Goal: Navigation & Orientation: Find specific page/section

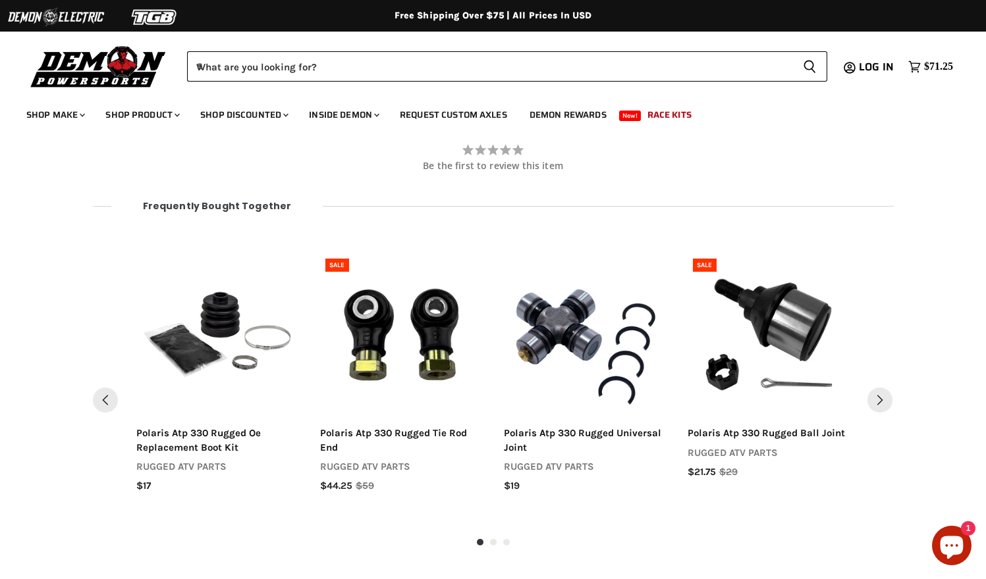
scroll to position [1312, 0]
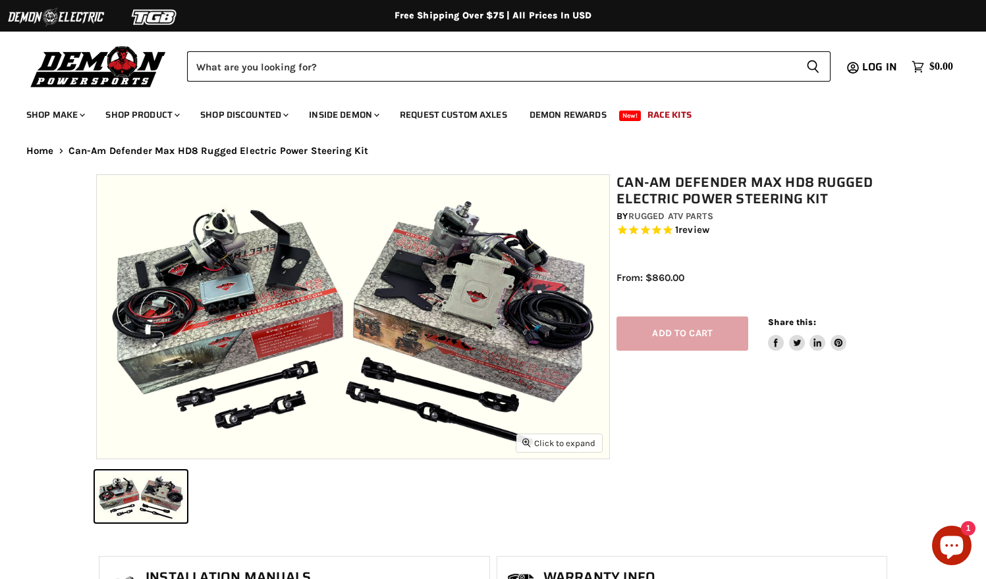
select select "******"
